Goal: Information Seeking & Learning: Check status

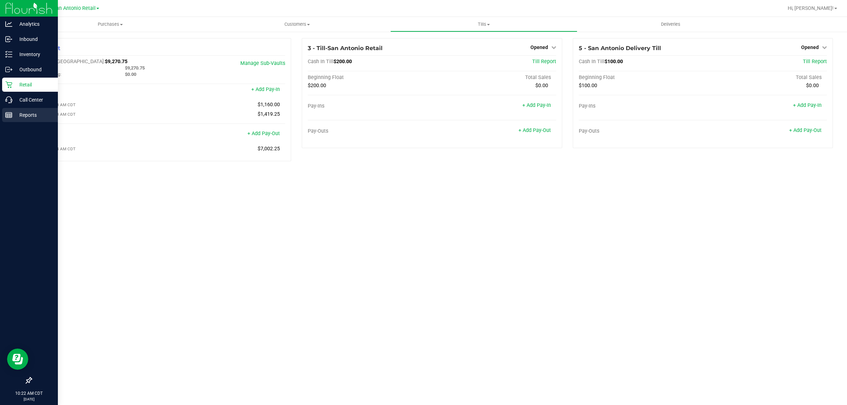
click at [29, 113] on p "Reports" at bounding box center [33, 115] width 42 height 8
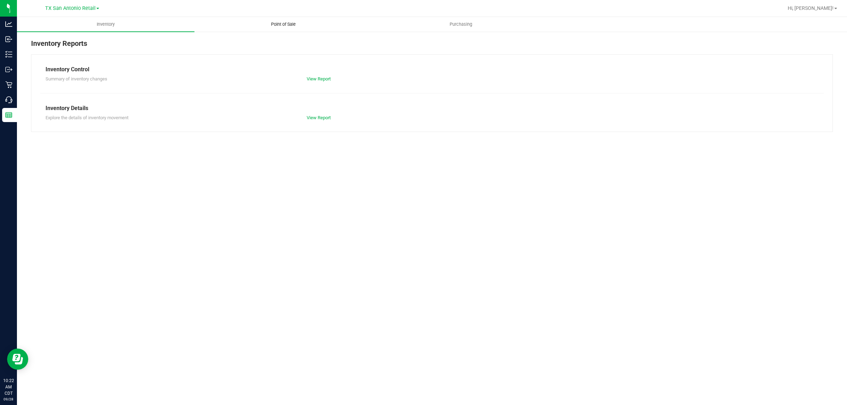
click at [281, 24] on span "Point of Sale" at bounding box center [283, 24] width 44 height 6
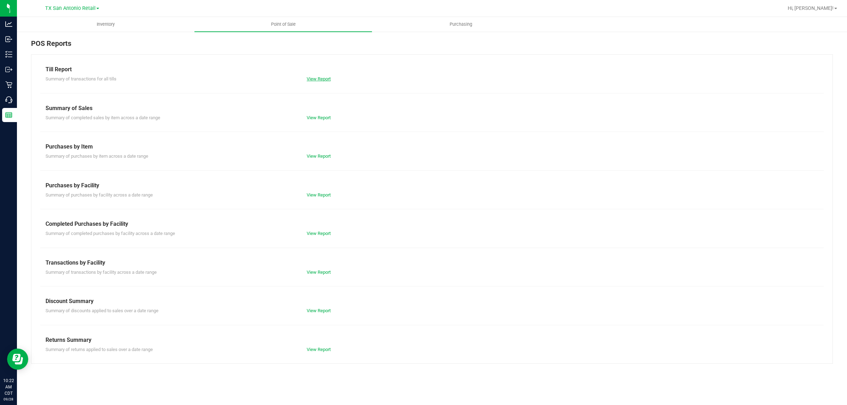
click at [314, 81] on link "View Report" at bounding box center [319, 78] width 24 height 5
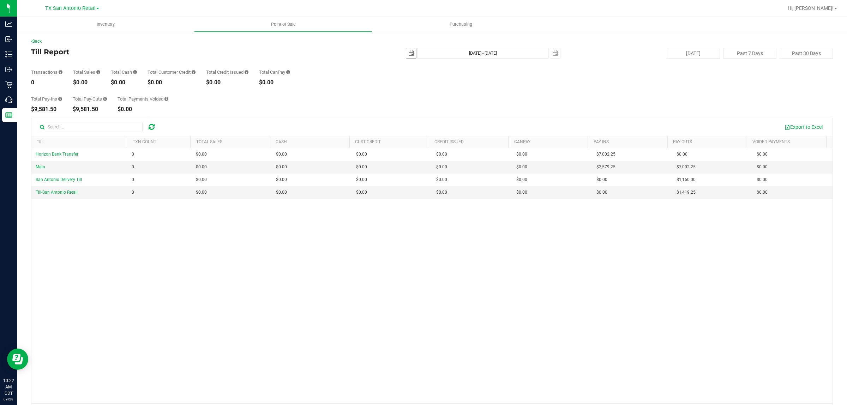
click at [406, 51] on span "select" at bounding box center [411, 53] width 10 height 10
click at [457, 125] on link "26" at bounding box center [459, 125] width 10 height 11
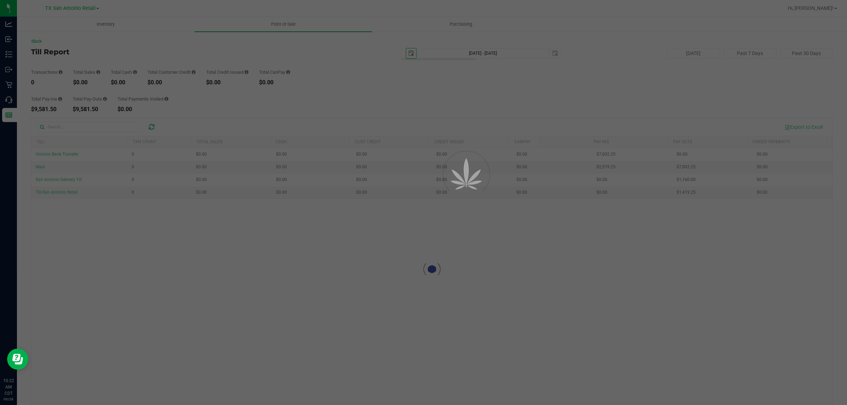
type input "[DATE]"
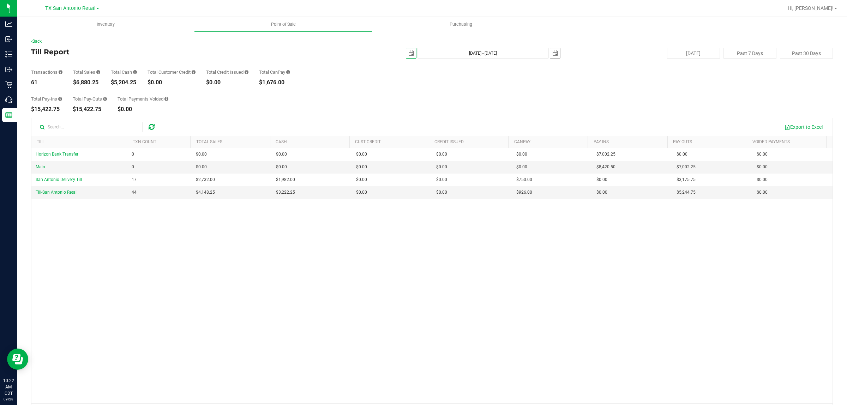
click at [552, 52] on span "select" at bounding box center [555, 53] width 6 height 6
click at [605, 121] on link "26" at bounding box center [603, 123] width 10 height 11
type input "[DATE] - [DATE]"
type input "[DATE]"
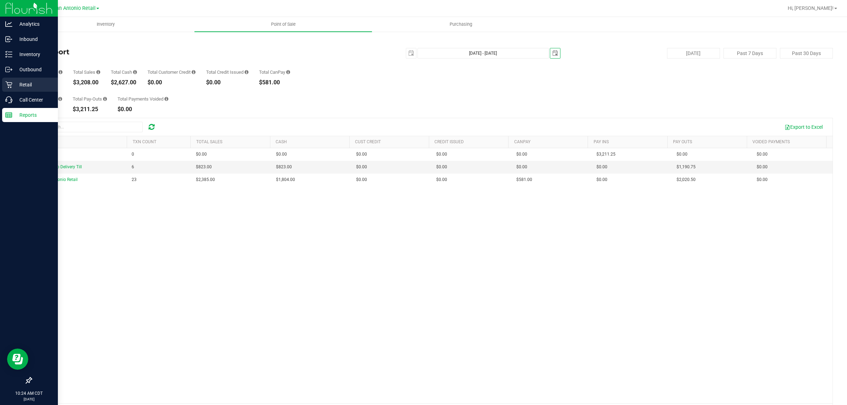
click at [24, 78] on div "Retail" at bounding box center [30, 85] width 56 height 14
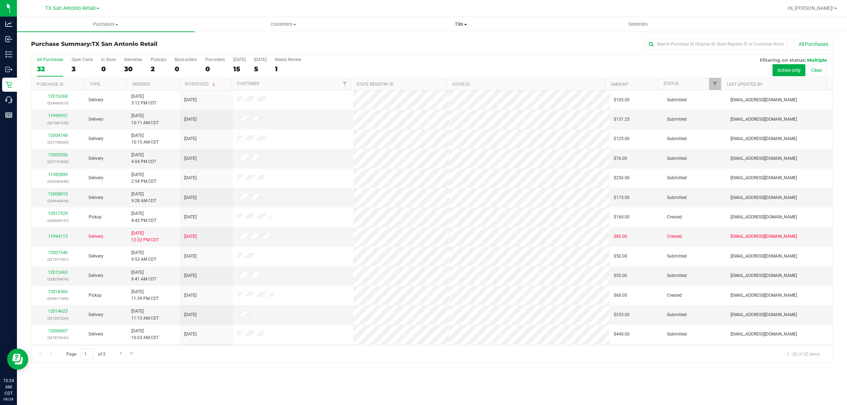
click at [458, 26] on span "Tills" at bounding box center [460, 24] width 177 height 6
click at [387, 43] on span "Manage tills" at bounding box center [396, 43] width 48 height 6
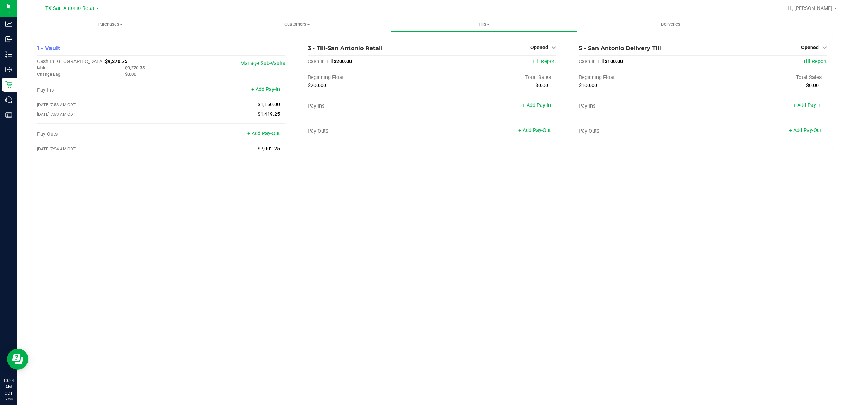
click at [223, 224] on div "Purchases Summary of purchases Fulfillment All purchases Customers All customer…" at bounding box center [432, 211] width 830 height 388
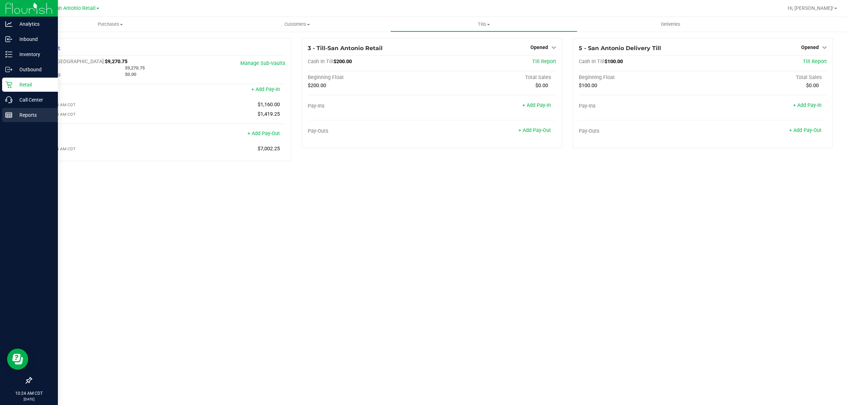
click at [21, 116] on p "Reports" at bounding box center [33, 115] width 42 height 8
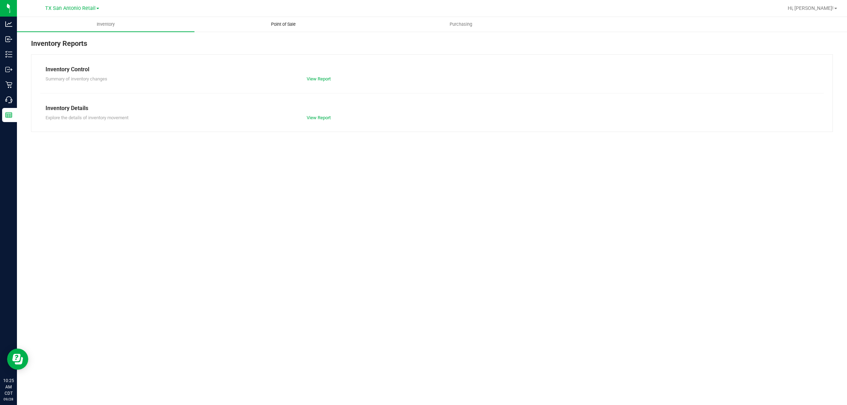
click at [286, 26] on span "Point of Sale" at bounding box center [283, 24] width 44 height 6
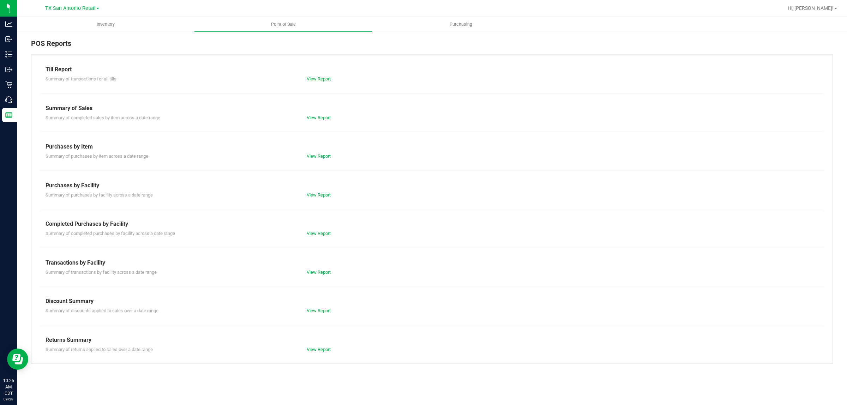
click at [325, 79] on link "View Report" at bounding box center [319, 78] width 24 height 5
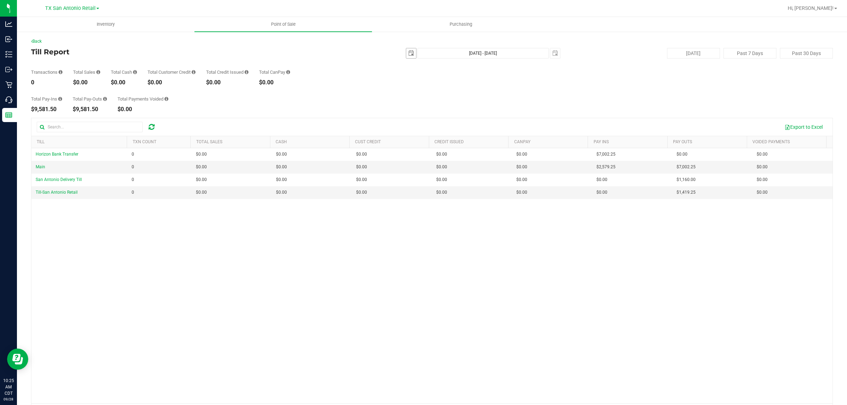
click at [411, 50] on span "select" at bounding box center [411, 53] width 10 height 10
click at [468, 124] on link "27" at bounding box center [469, 125] width 10 height 11
type input "[DATE]"
click at [554, 55] on span "select" at bounding box center [555, 53] width 10 height 10
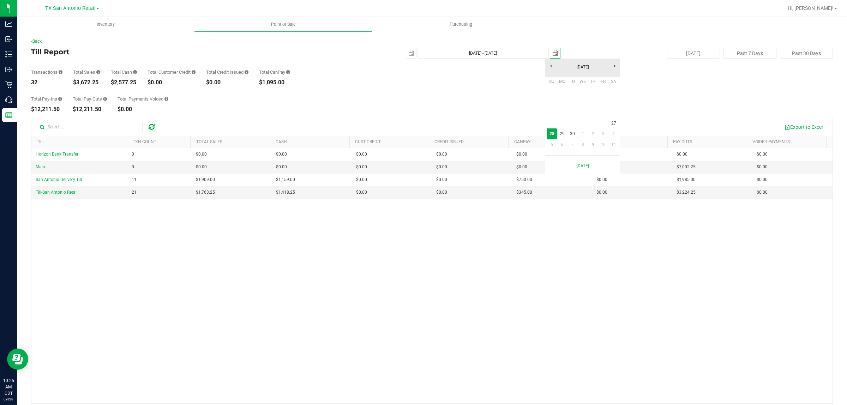
scroll to position [0, 18]
click at [616, 123] on link "27" at bounding box center [613, 123] width 10 height 11
type input "[DATE] - [DATE]"
type input "[DATE]"
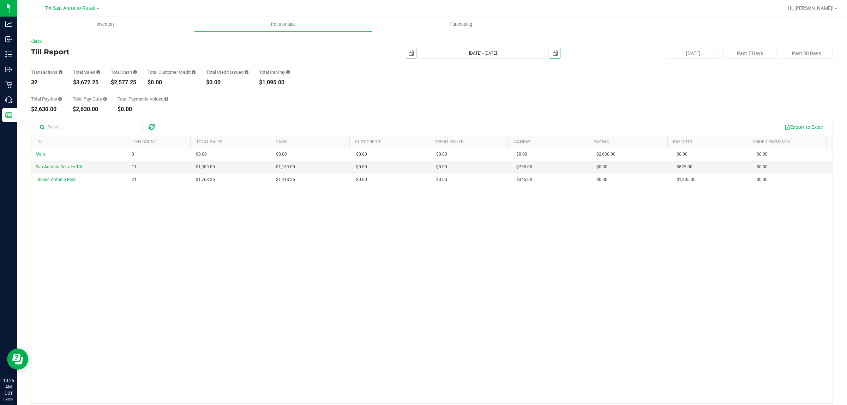
click at [408, 55] on span "select" at bounding box center [411, 53] width 6 height 6
click at [547, 96] on div "Total Pay-Ins $2,630.00 Total Pay-Outs $2,630.00 Total Payments Voided $0.00" at bounding box center [431, 98] width 801 height 27
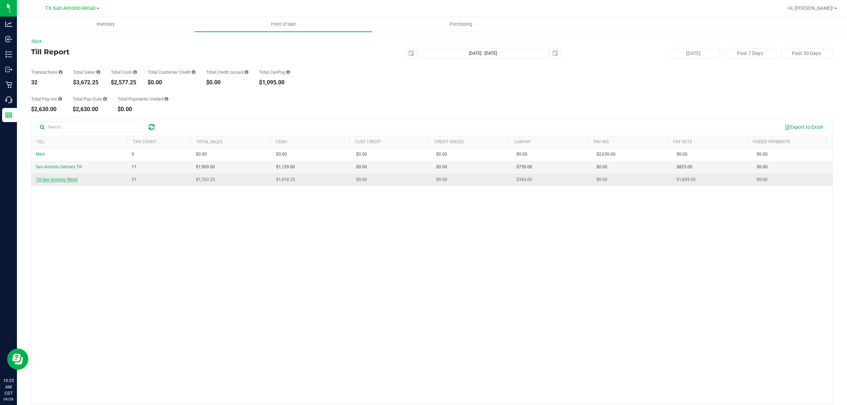
click at [65, 182] on span "Till-San Antonio Retail" at bounding box center [57, 179] width 42 height 5
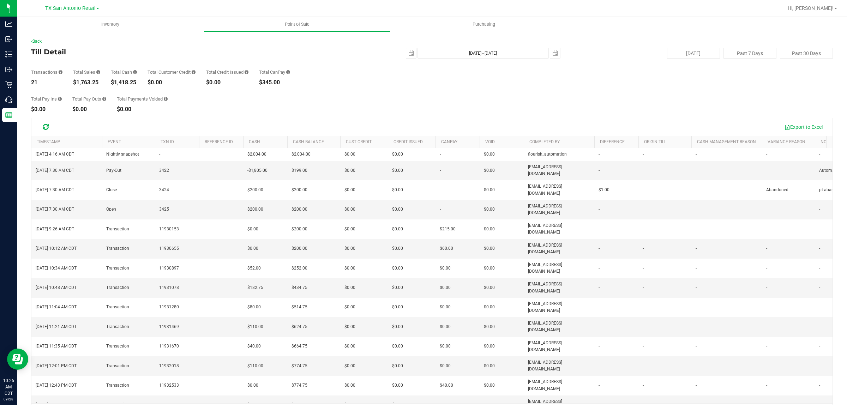
click at [325, 103] on div "Total Pay Ins $0.00 Total Pay Outs $0.00 Total Payments Voided $0.00" at bounding box center [431, 98] width 801 height 27
click at [408, 53] on span "select" at bounding box center [411, 53] width 6 height 6
click at [459, 121] on link "26" at bounding box center [459, 125] width 10 height 11
type input "[DATE]"
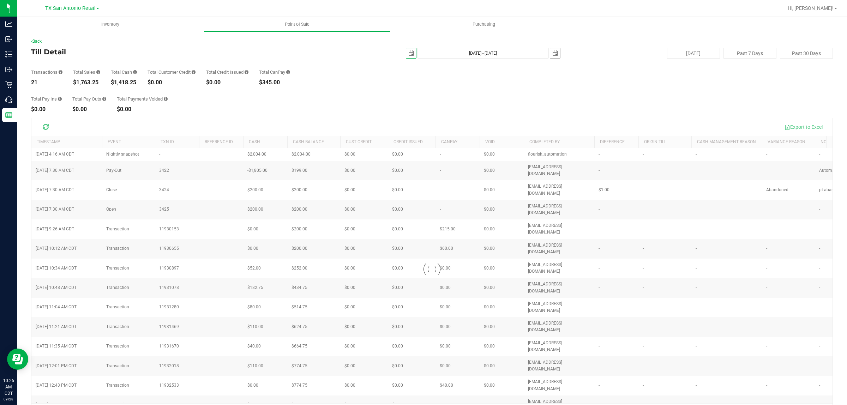
click at [553, 55] on span "select" at bounding box center [555, 53] width 10 height 10
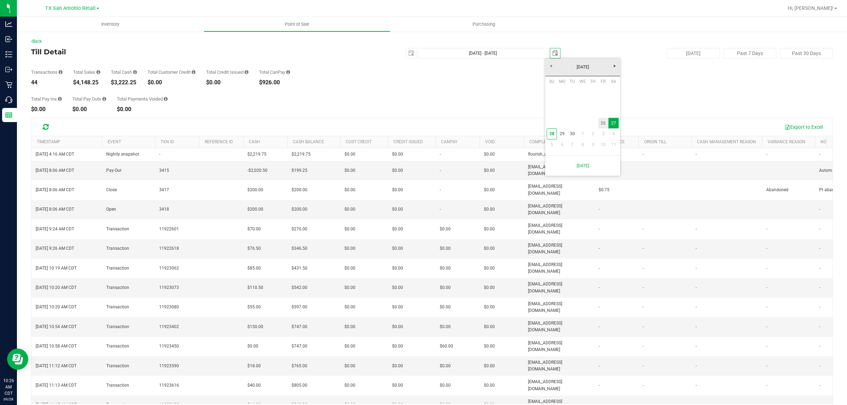
click at [602, 122] on link "26" at bounding box center [603, 123] width 10 height 11
type input "[DATE] - [DATE]"
type input "[DATE]"
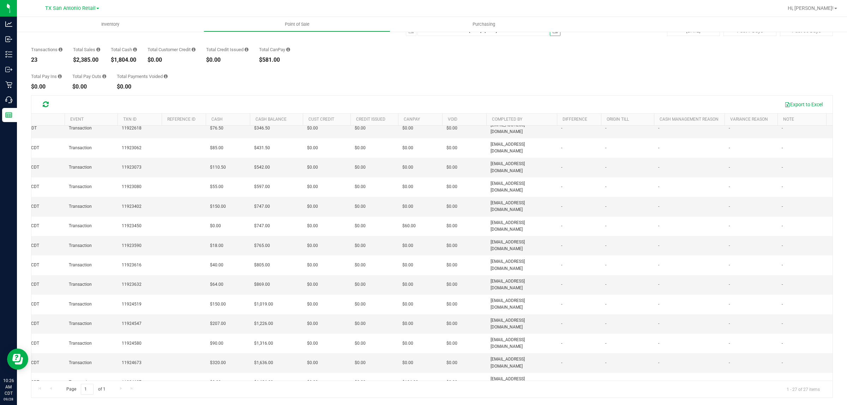
scroll to position [98, 87]
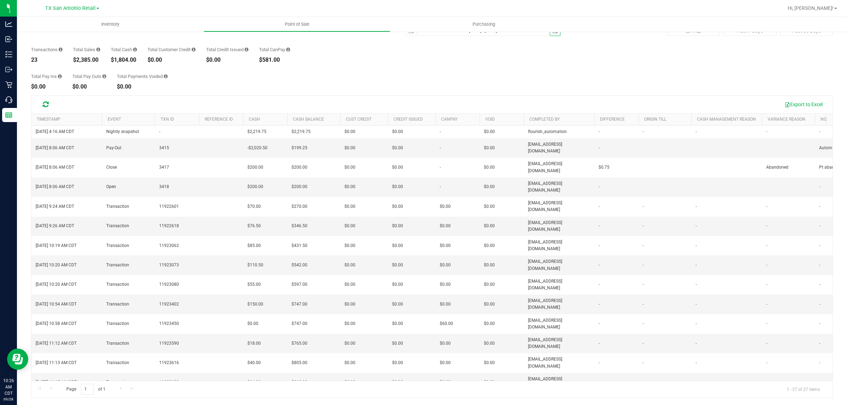
click at [383, 78] on div "Total Pay Ins $0.00 Total Pay Outs $0.00 Total Payments Voided $0.00" at bounding box center [431, 76] width 801 height 27
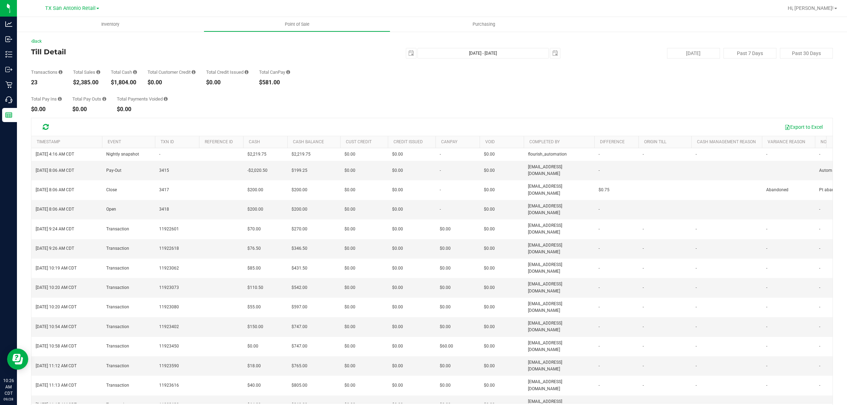
click at [379, 94] on div "Total Pay Ins $0.00 Total Pay Outs $0.00 Total Payments Voided $0.00" at bounding box center [431, 98] width 801 height 27
